Goal: Task Accomplishment & Management: Use online tool/utility

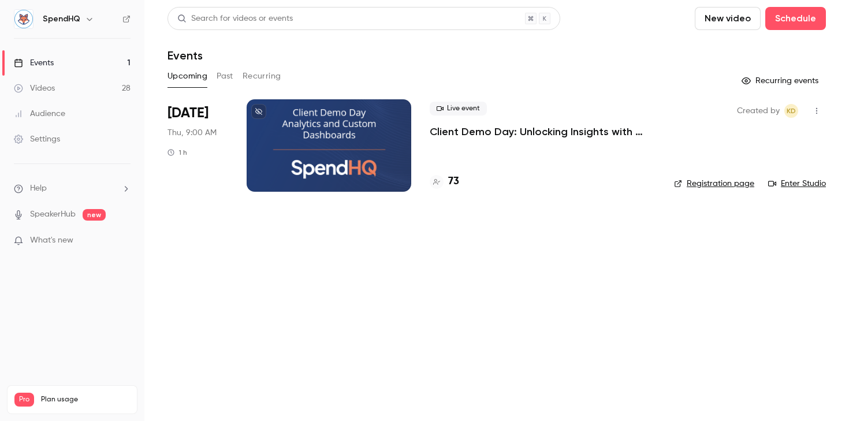
click at [64, 90] on link "Videos 28" at bounding box center [72, 88] width 144 height 25
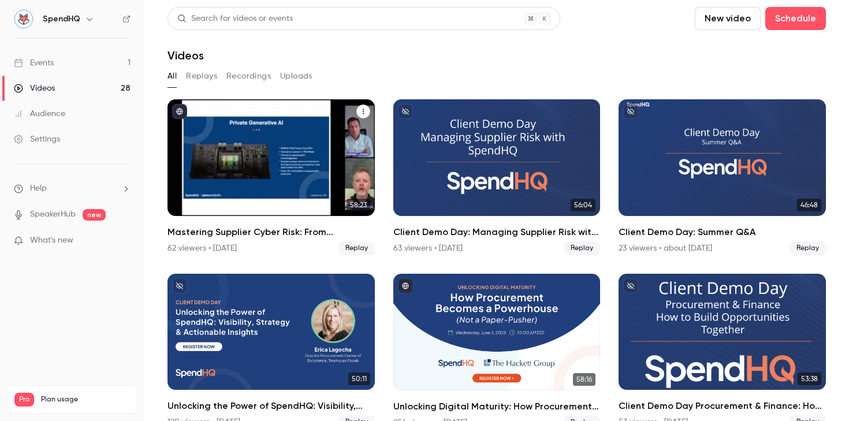
click at [262, 152] on div "Mastering Supplier Cyber Risk: From Uncertainty to Action" at bounding box center [270, 157] width 207 height 117
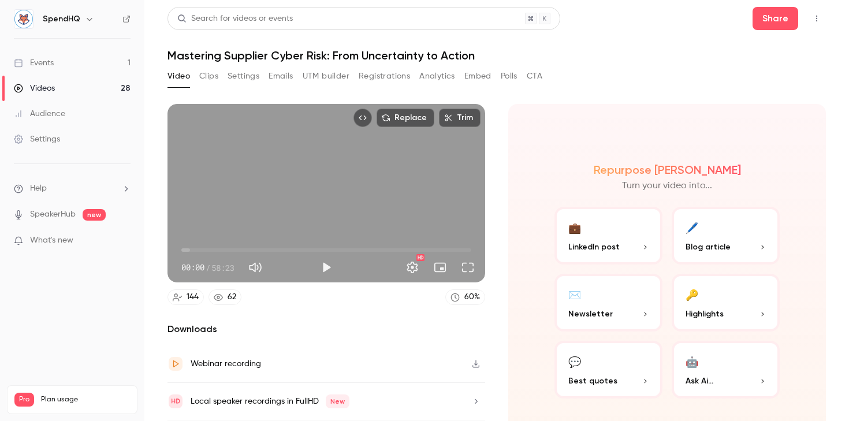
click at [313, 79] on button "UTM builder" at bounding box center [326, 76] width 47 height 18
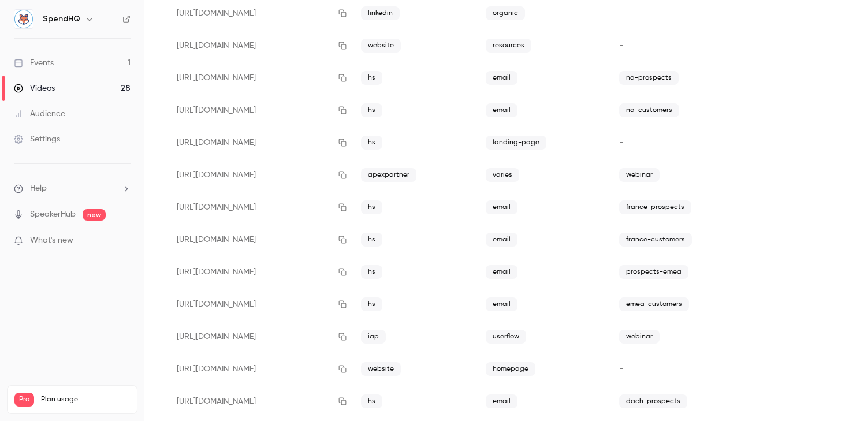
scroll to position [152, 0]
click at [347, 111] on icon "button" at bounding box center [342, 109] width 9 height 8
